Goal: Task Accomplishment & Management: Manage account settings

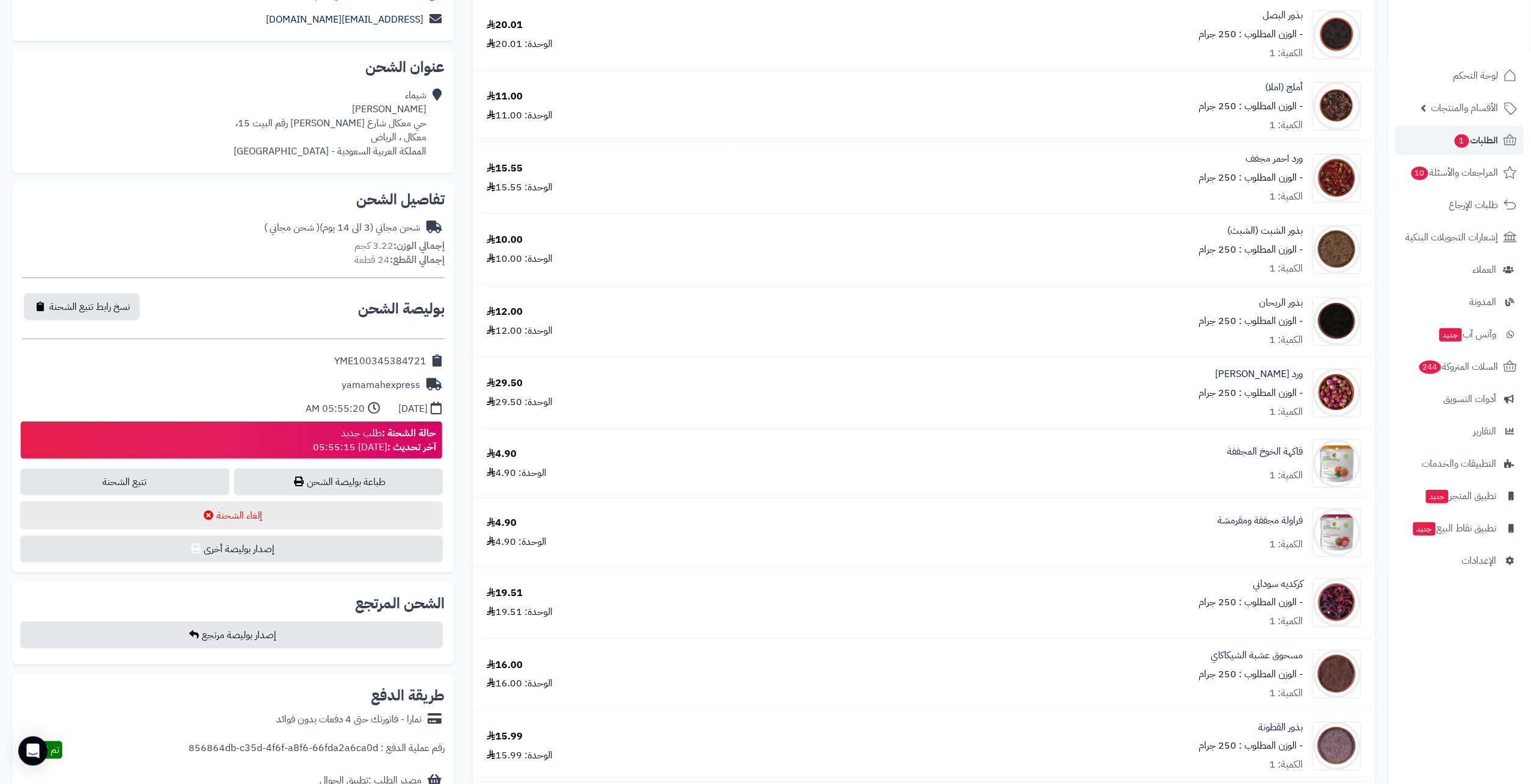
scroll to position [249, 0]
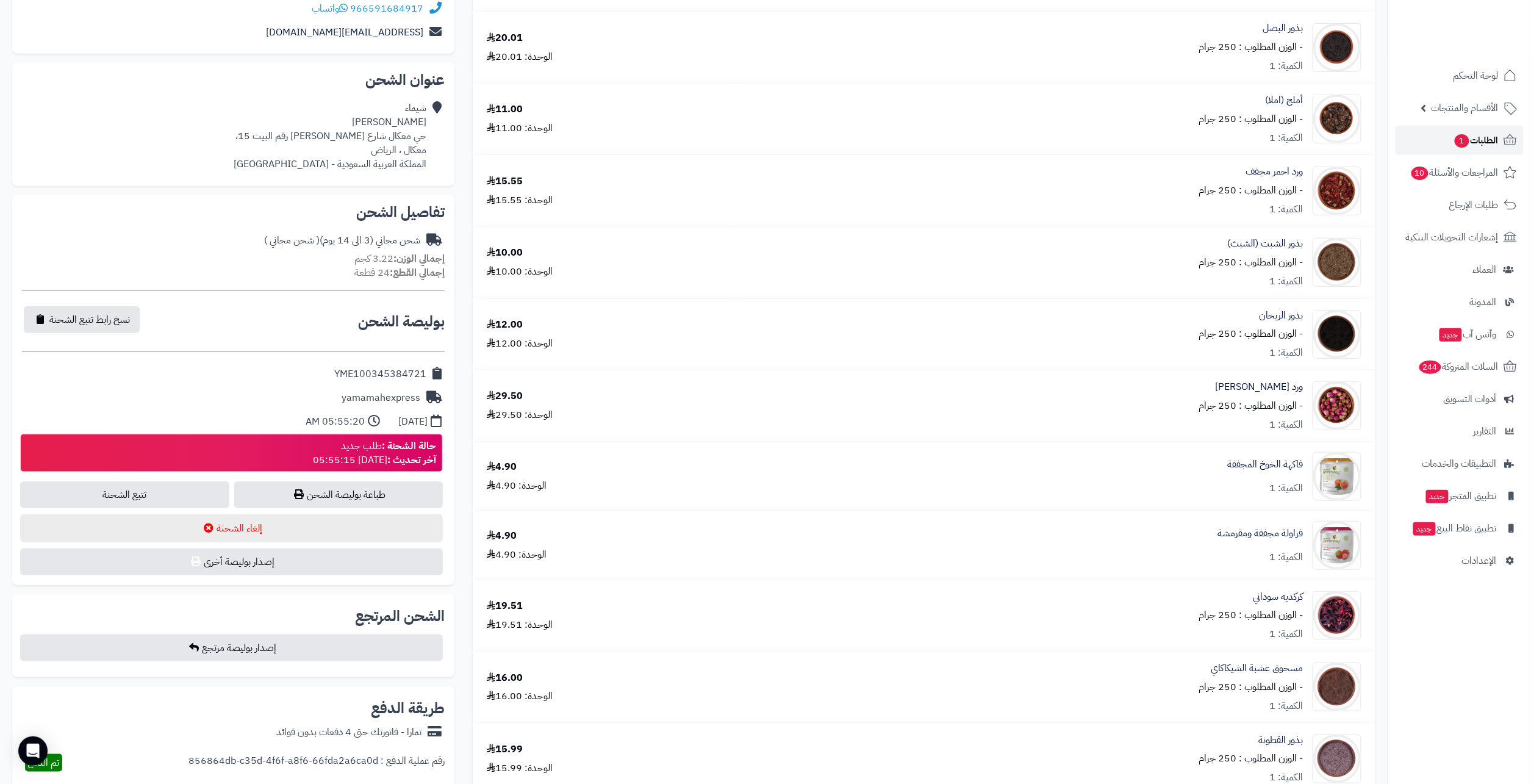
click at [1044, 142] on span "1" at bounding box center [1462, 140] width 14 height 13
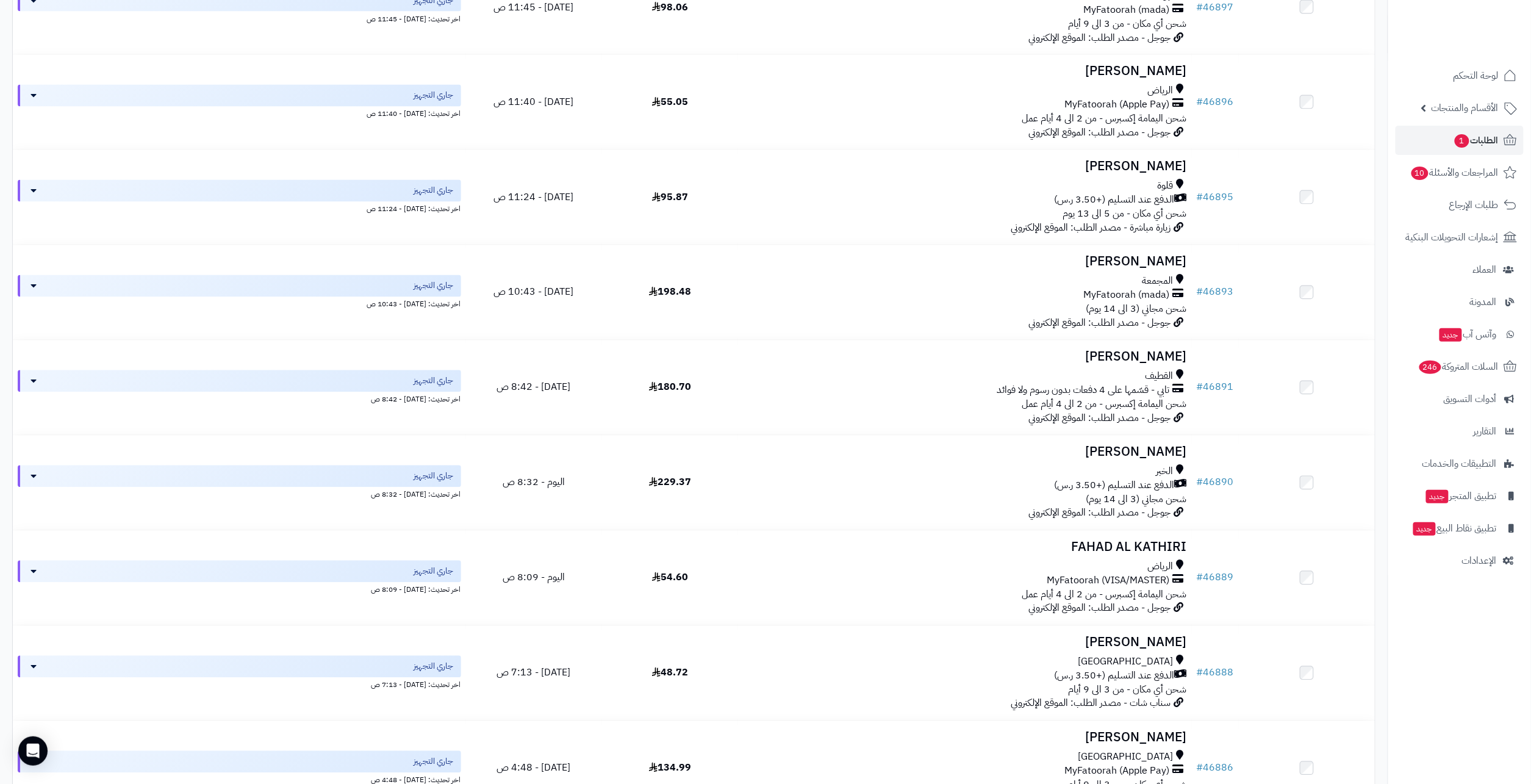
scroll to position [1657, 0]
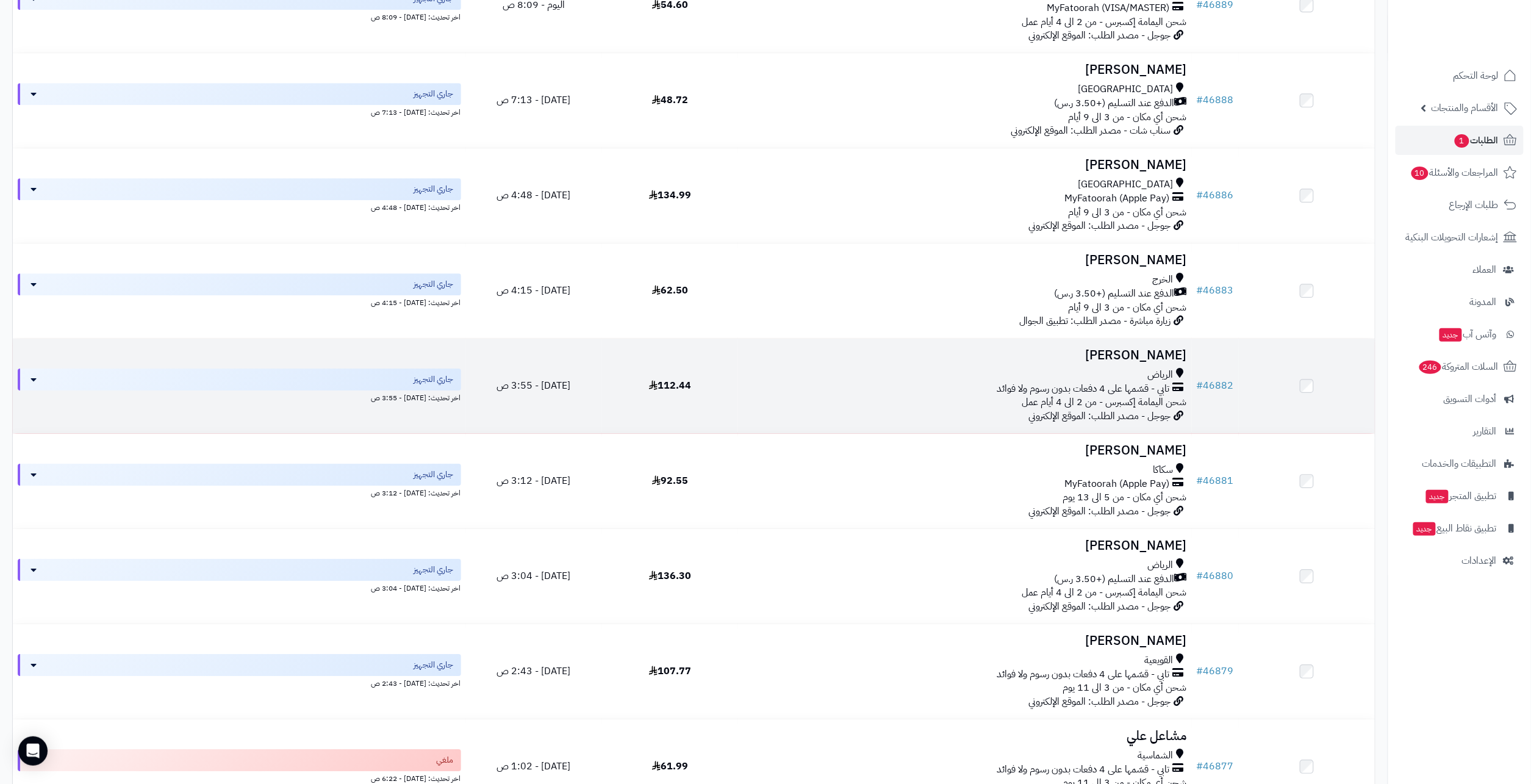
click at [1153, 367] on td "[PERSON_NAME] الرياض تابي - قسّمها على 4 دفعات بدون رسوم ولا فوائد شحن اليمامة …" at bounding box center [965, 386] width 454 height 95
click at [1155, 413] on span "جوجل - مصدر الطلب: الموقع الإلكتروني" at bounding box center [1100, 416] width 142 height 14
click at [1214, 386] on link "# 46882" at bounding box center [1215, 384] width 37 height 14
